Goal: Find specific page/section: Find specific page/section

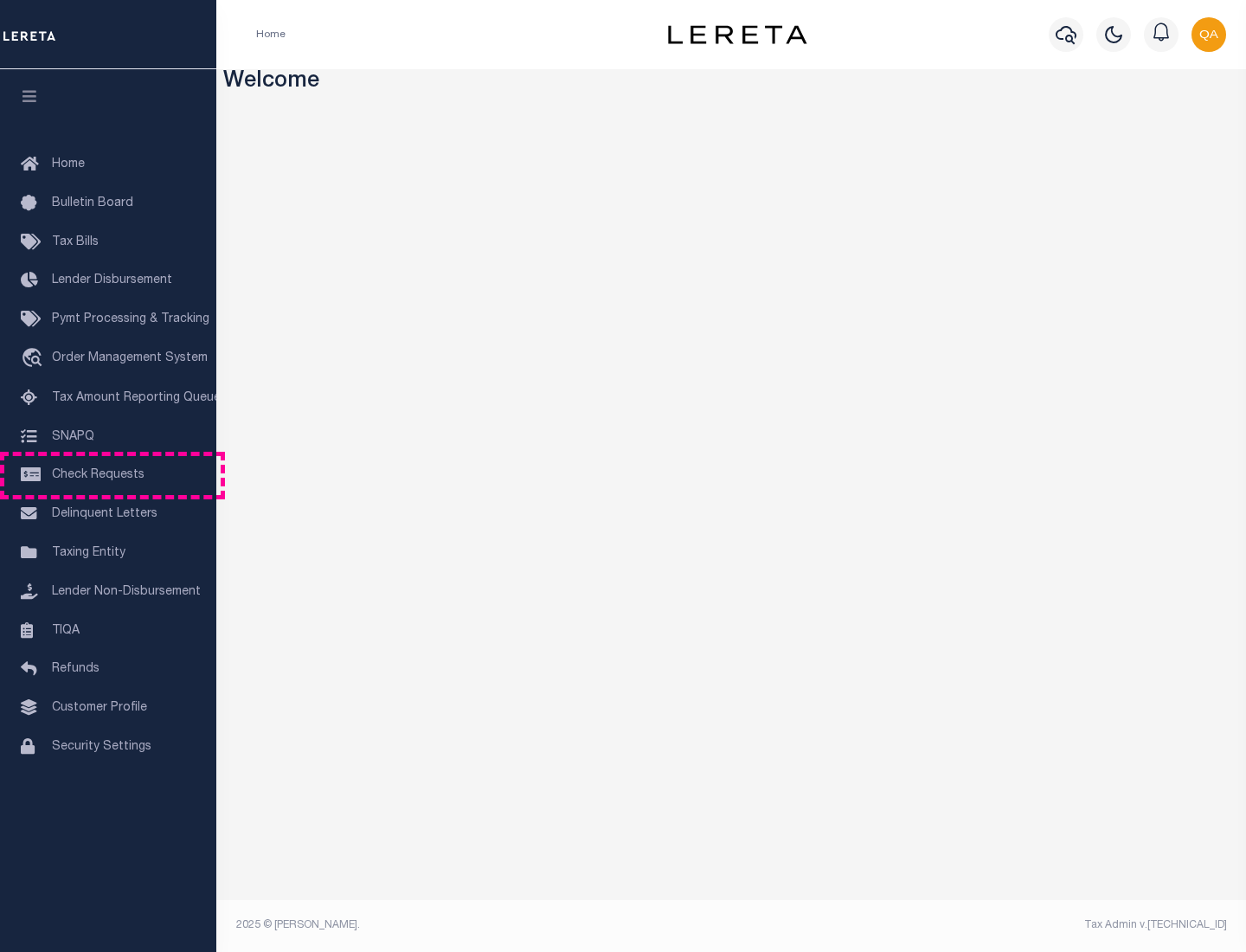
click at [108, 476] on span "Check Requests" at bounding box center [98, 475] width 93 height 13
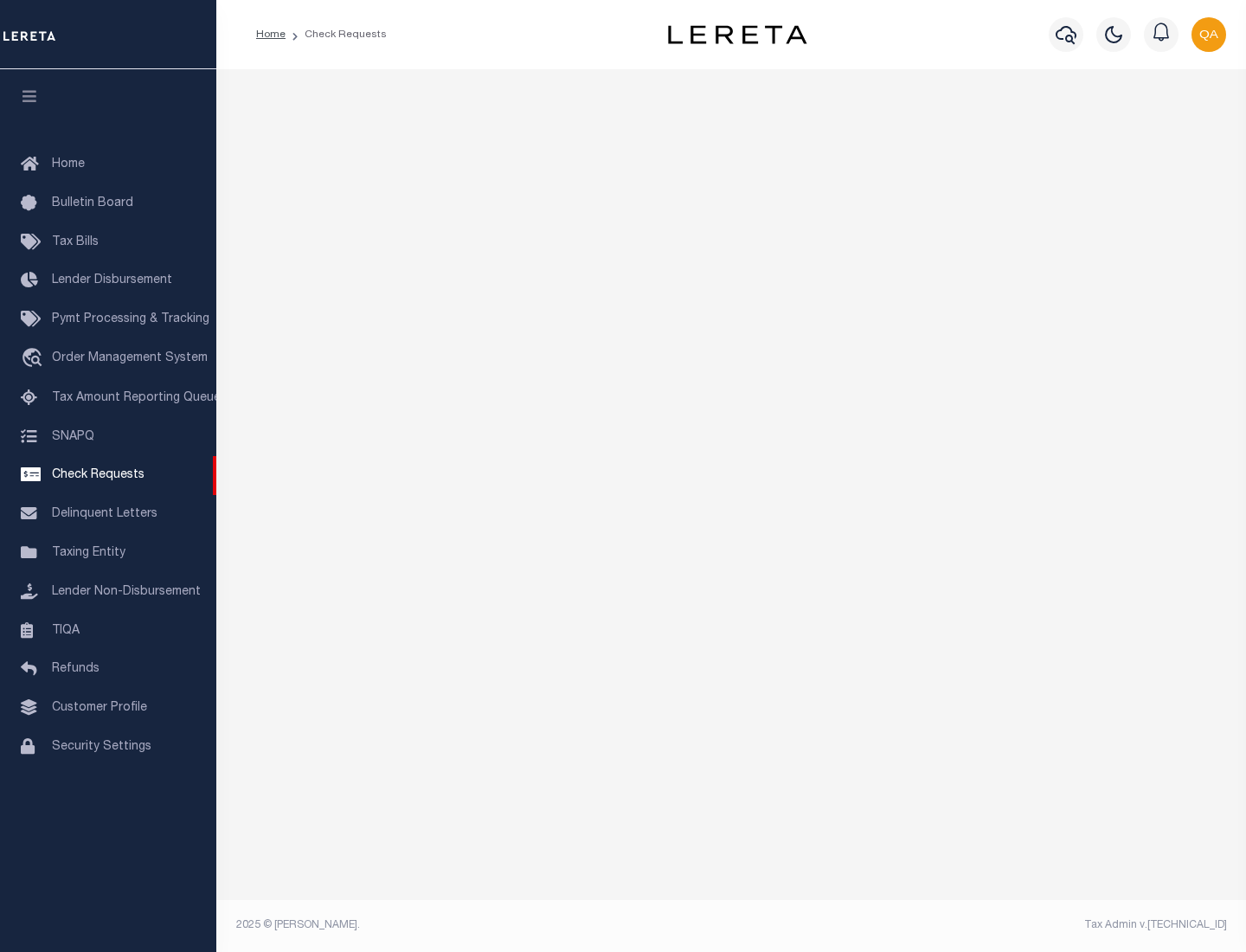
select select "50"
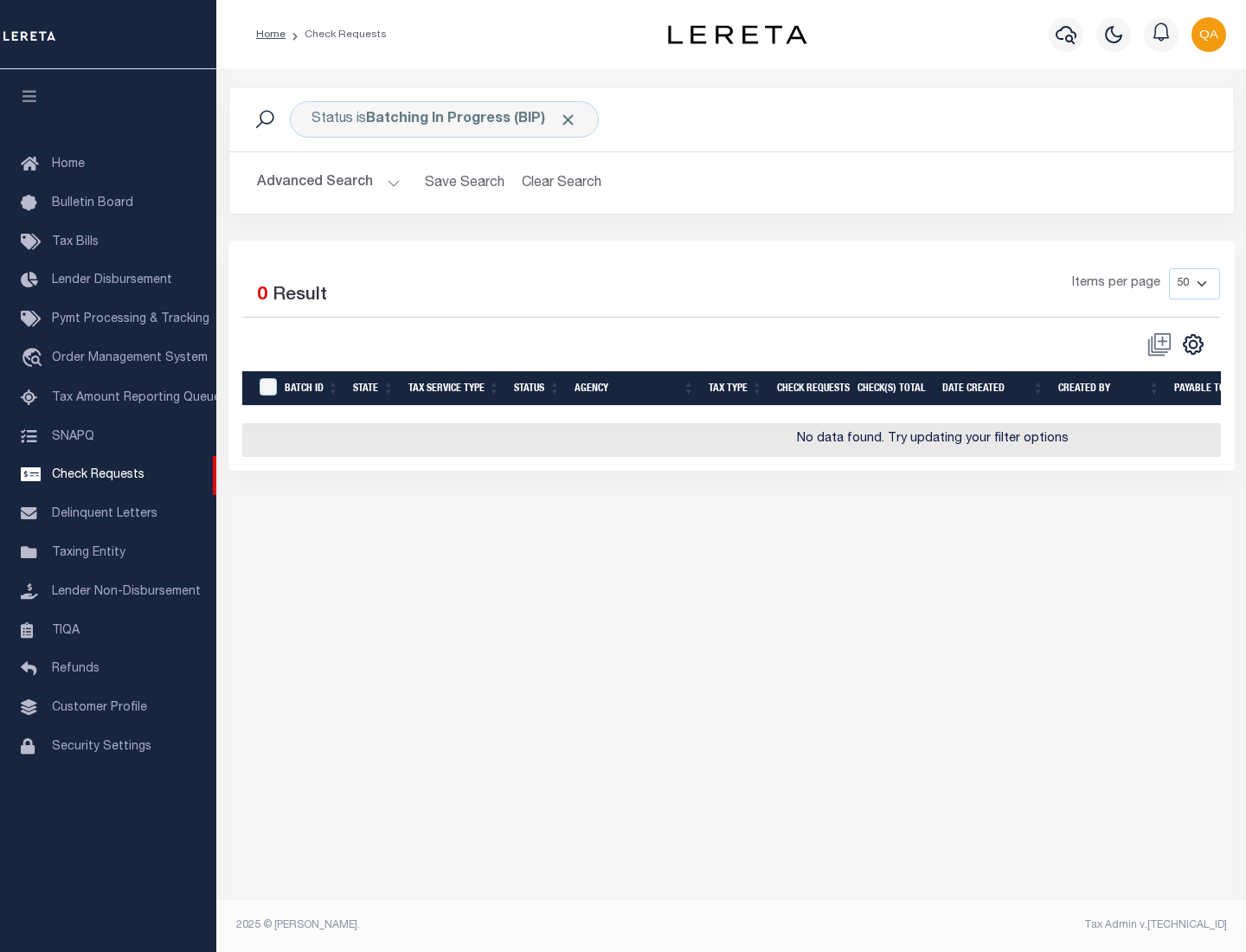
click at [569, 120] on span "Click to Remove" at bounding box center [568, 120] width 18 height 18
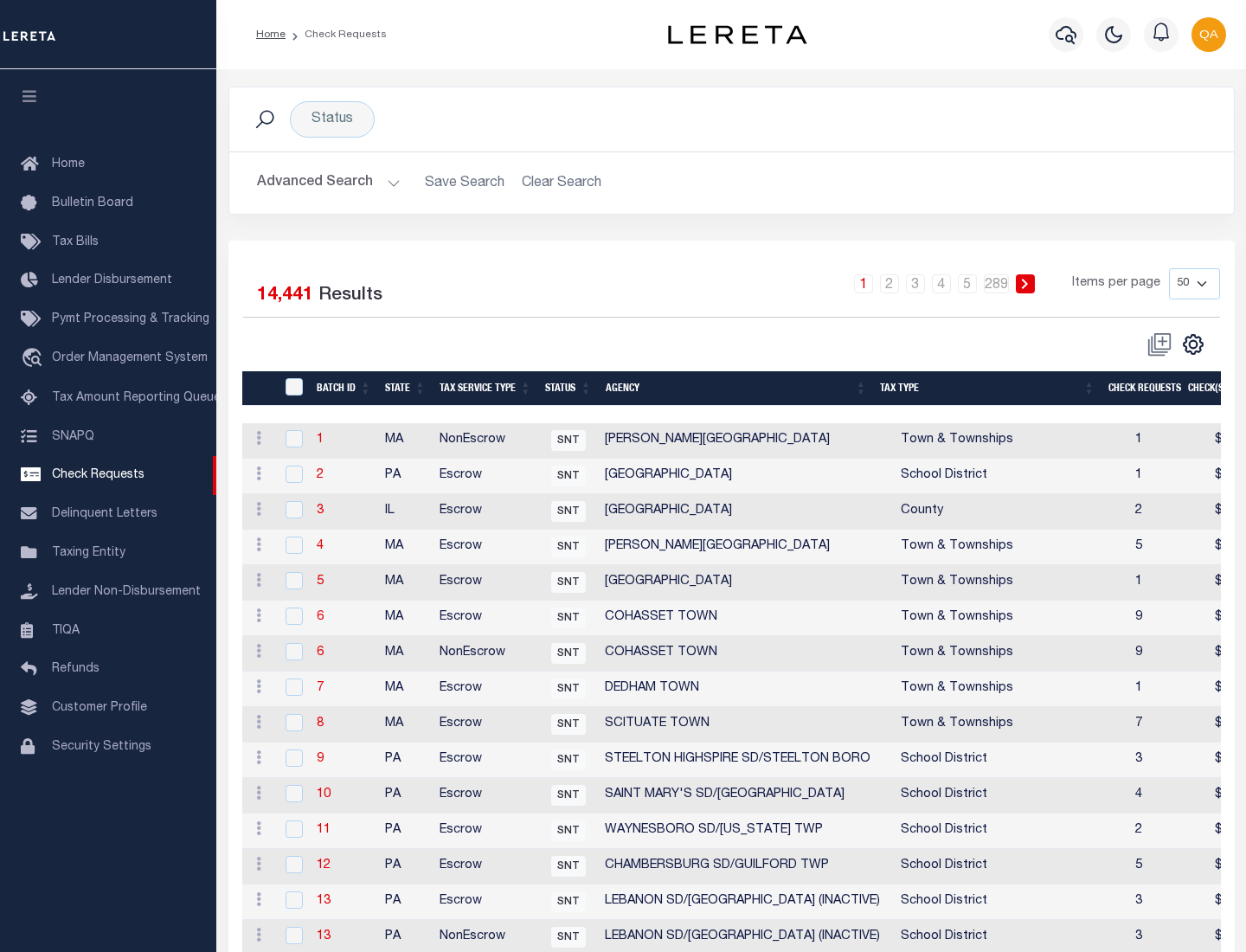
scroll to position [834, 0]
